Goal: Task Accomplishment & Management: Manage account settings

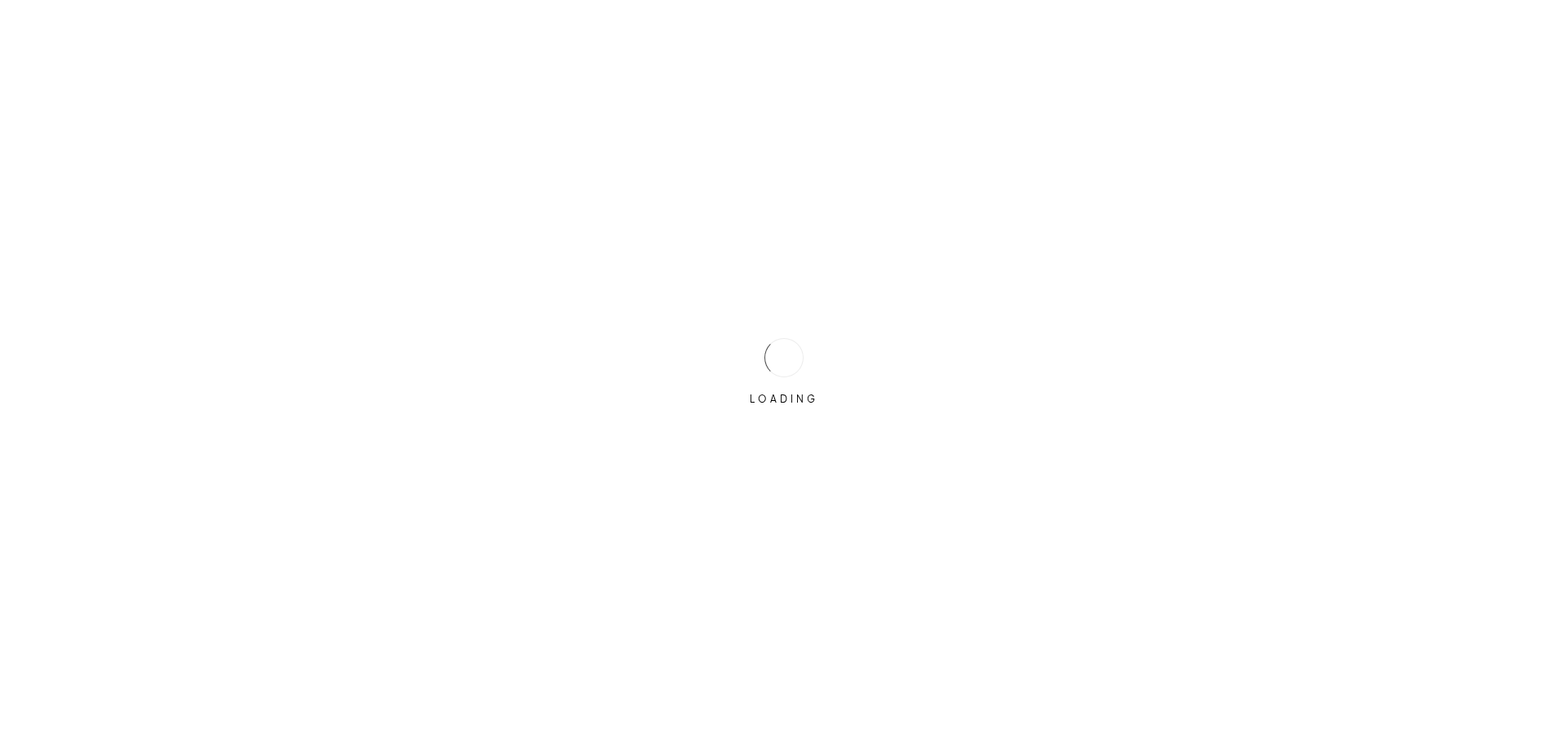
drag, startPoint x: 752, startPoint y: 341, endPoint x: 754, endPoint y: 324, distance: 17.1
click at [754, 322] on div "LOADING" at bounding box center [784, 372] width 1568 height 744
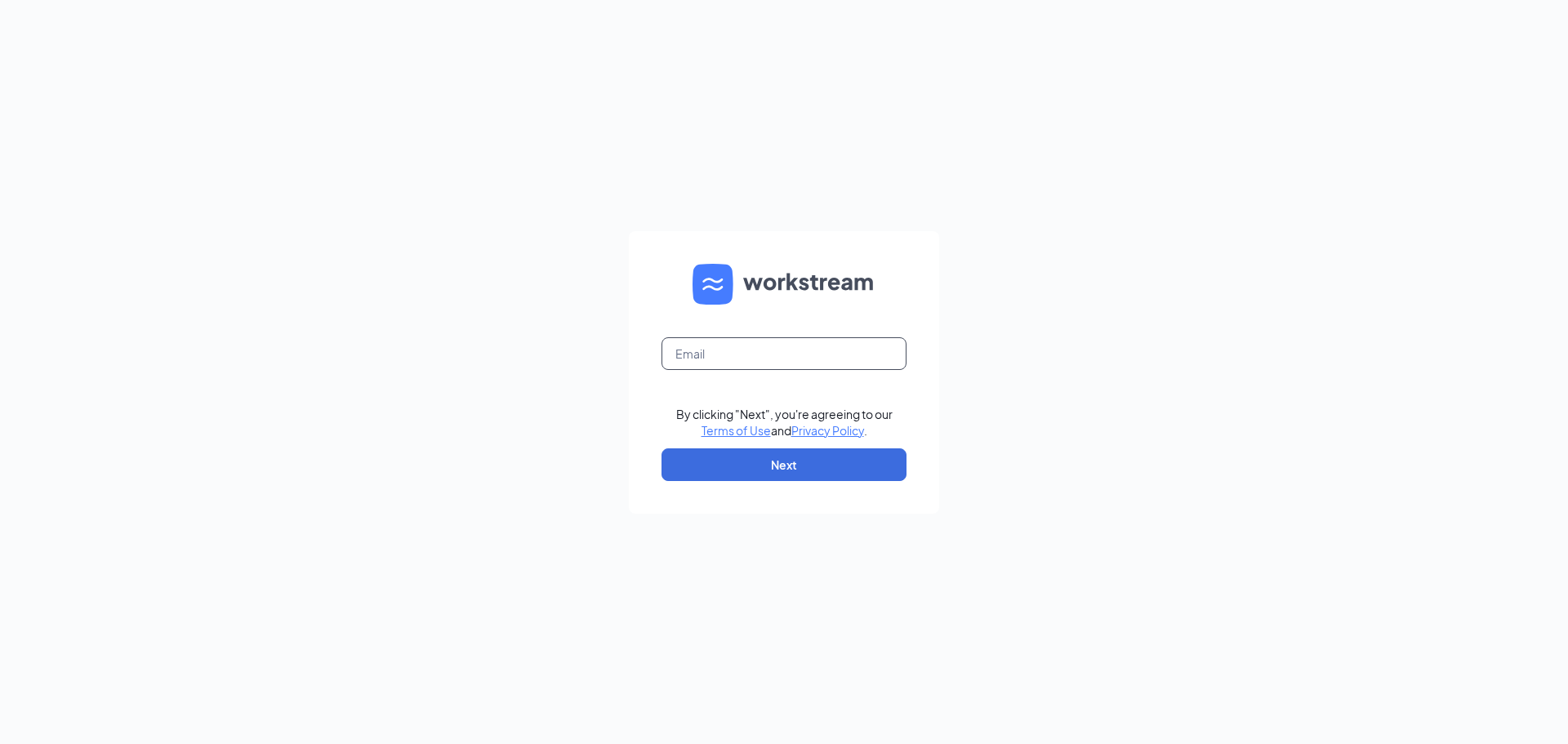
click at [754, 347] on input "text" at bounding box center [784, 354] width 245 height 33
type input "[EMAIL_ADDRESS][DOMAIN_NAME]"
click at [811, 463] on button "Next" at bounding box center [784, 465] width 245 height 33
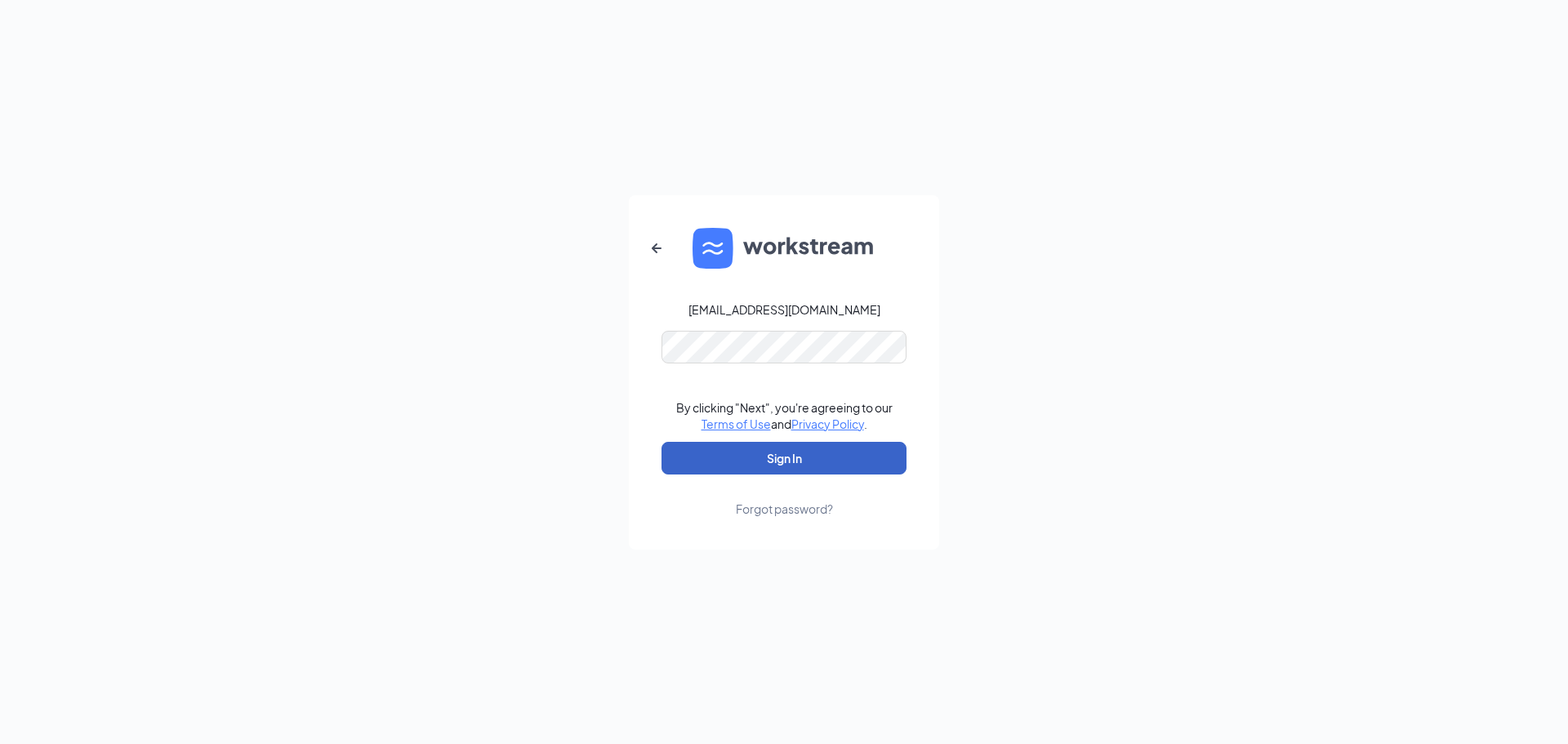
click at [817, 457] on button "Sign In" at bounding box center [784, 458] width 245 height 33
